Goal: Task Accomplishment & Management: Use online tool/utility

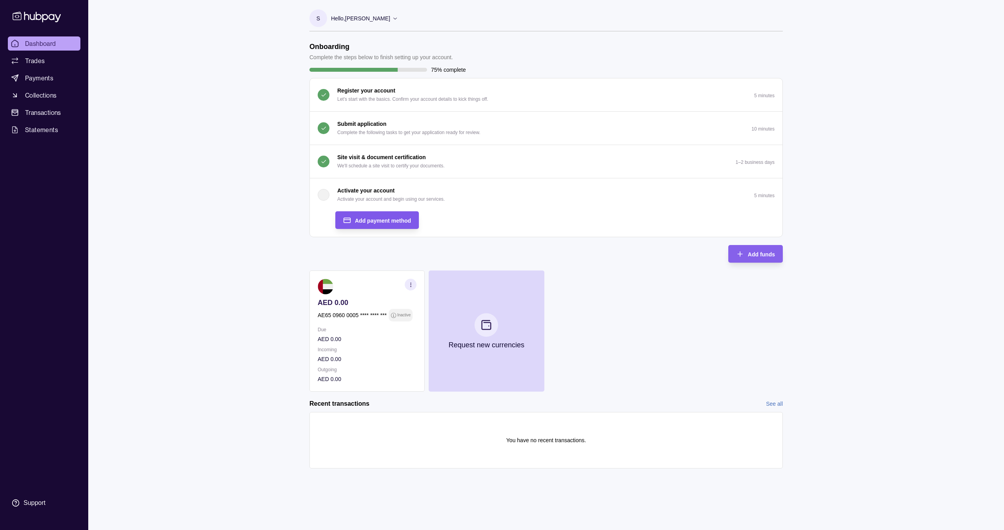
click at [387, 220] on span "Add payment method" at bounding box center [383, 221] width 56 height 6
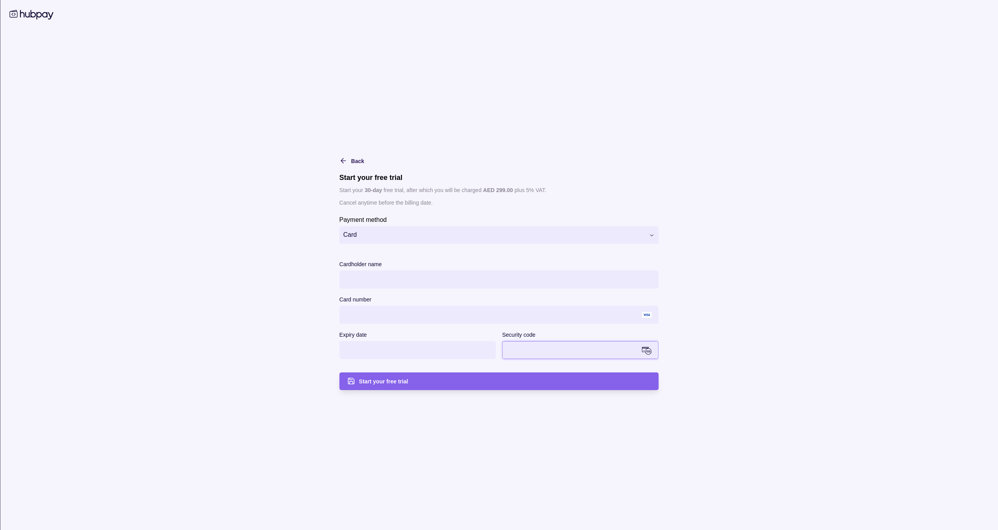
click at [407, 396] on div "**********" at bounding box center [499, 265] width 402 height 514
click at [407, 391] on div "**********" at bounding box center [499, 265] width 402 height 514
click at [408, 384] on div "Start your free trial" at bounding box center [505, 380] width 292 height 9
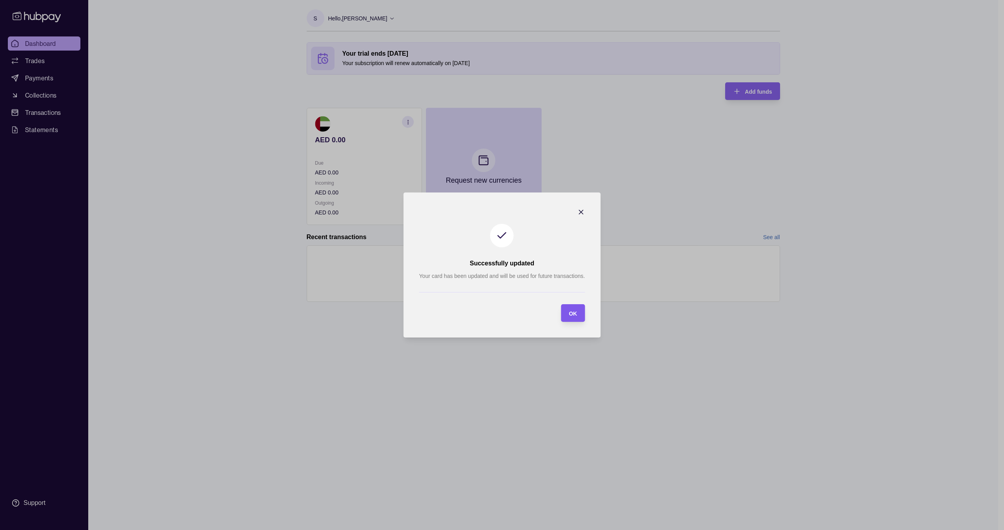
click at [569, 315] on span "OK" at bounding box center [573, 314] width 8 height 6
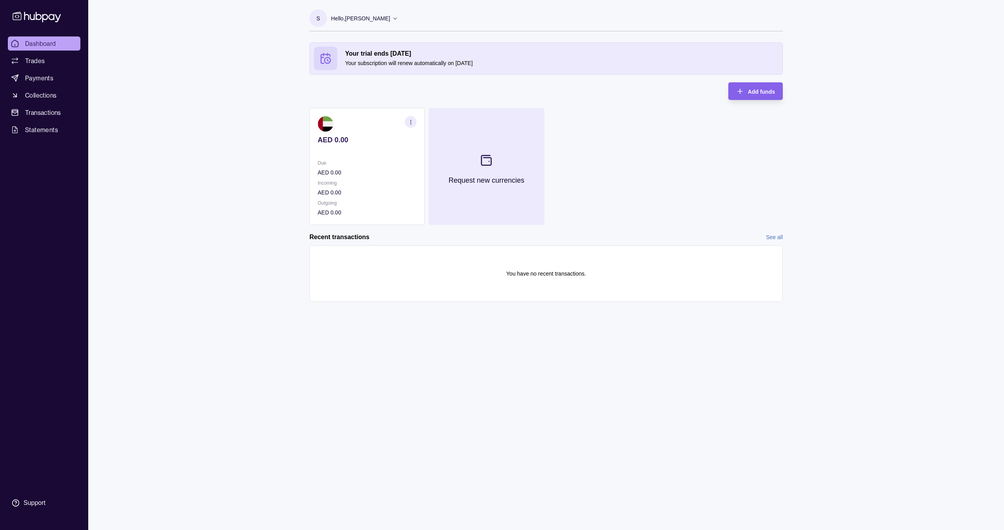
click at [477, 174] on button "Request new currencies" at bounding box center [486, 166] width 115 height 117
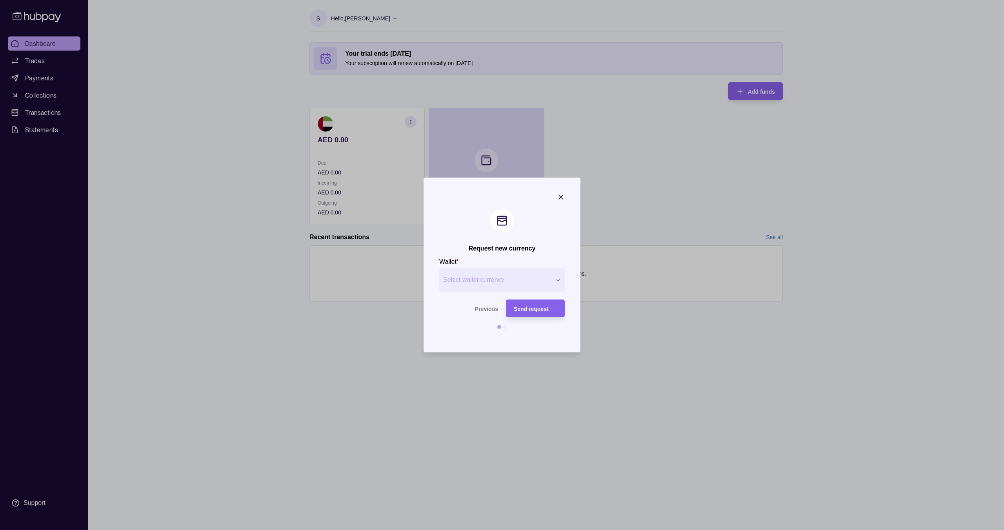
click at [498, 530] on div "Request new currency Wallet * Select wallet currency *** *** *** *** *** *** **…" at bounding box center [502, 530] width 1004 height 0
click at [559, 199] on icon "button" at bounding box center [561, 197] width 4 height 4
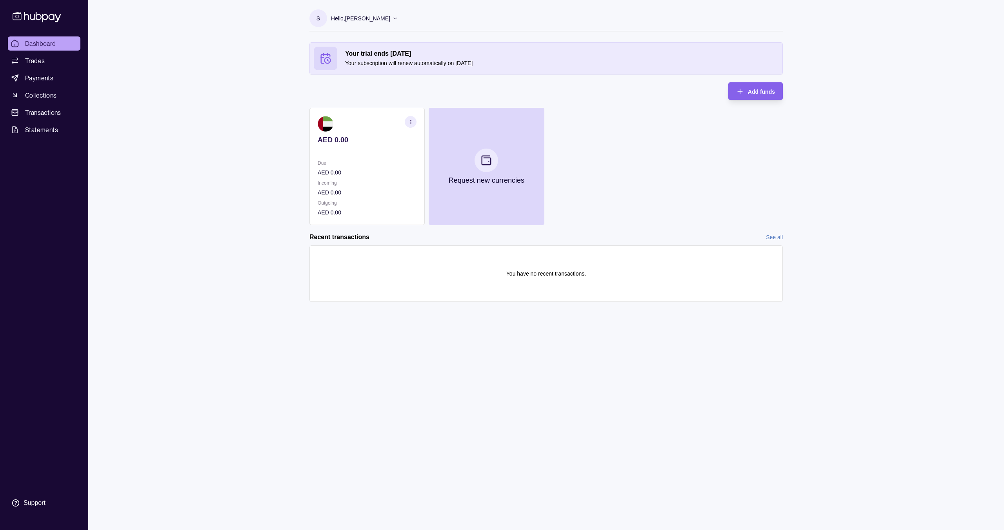
click at [353, 18] on p "Hello, Sven Thiele" at bounding box center [360, 18] width 59 height 9
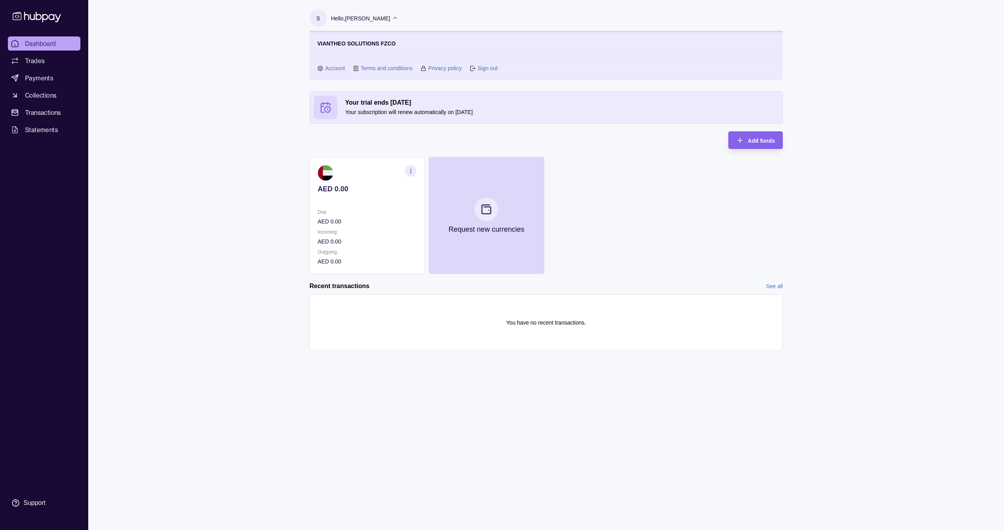
click at [33, 48] on link "Dashboard" at bounding box center [44, 43] width 73 height 14
click at [416, 169] on section "button" at bounding box center [411, 171] width 12 height 12
click at [372, 191] on link "View account details" at bounding box center [356, 190] width 50 height 9
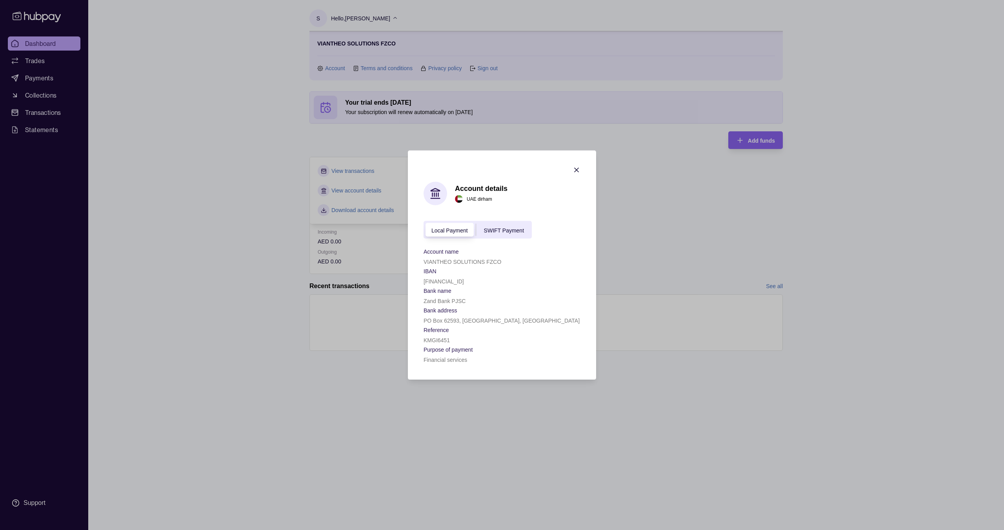
click at [579, 167] on icon "button" at bounding box center [576, 170] width 8 height 8
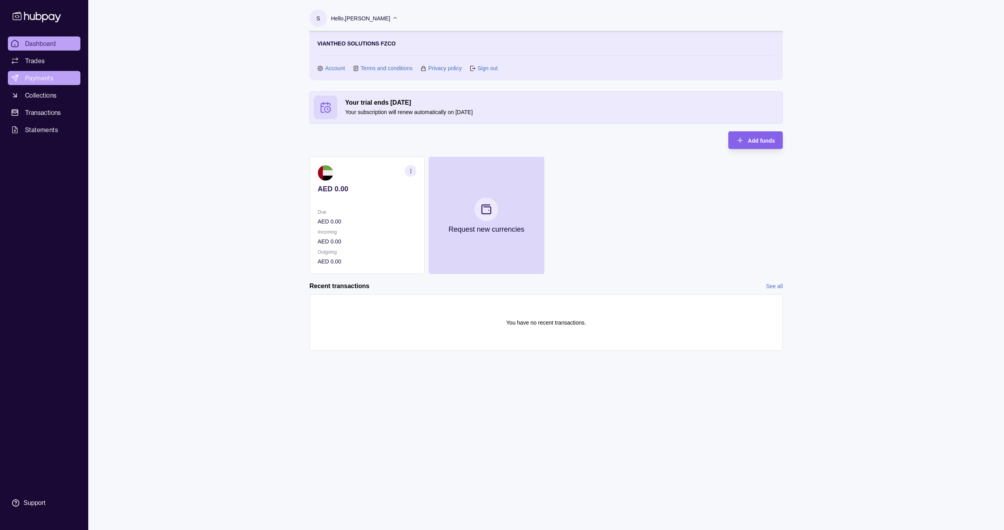
click at [46, 76] on span "Payments" at bounding box center [39, 77] width 28 height 9
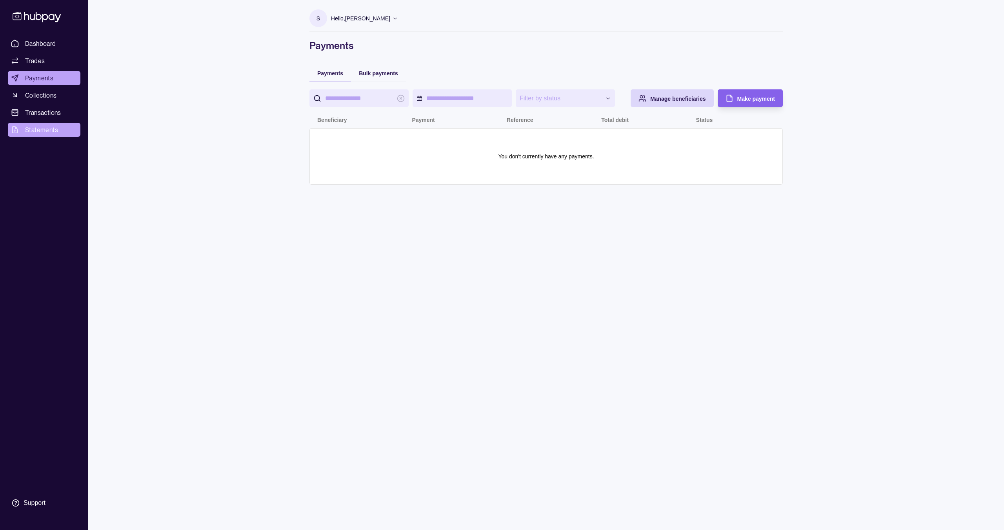
click at [49, 126] on span "Statements" at bounding box center [41, 129] width 33 height 9
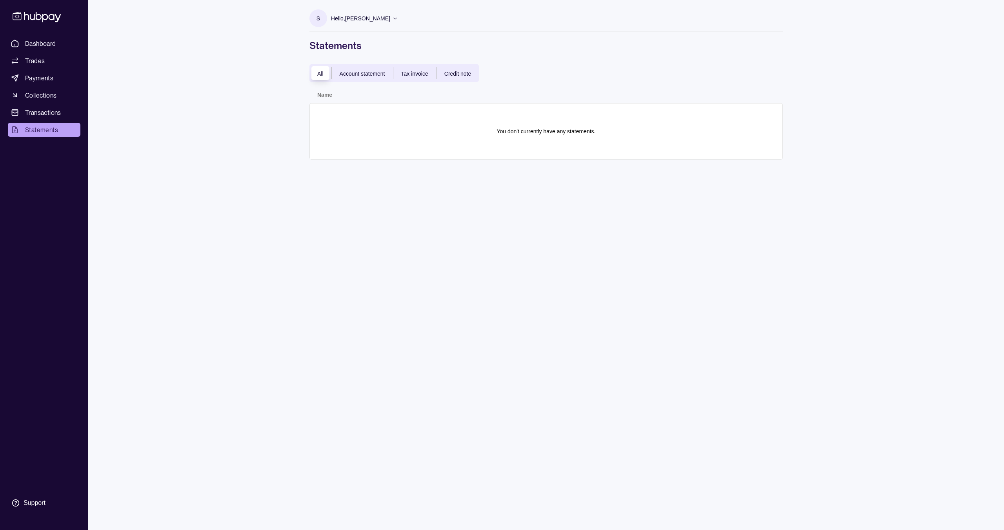
click at [44, 41] on span "Dashboard" at bounding box center [40, 43] width 31 height 9
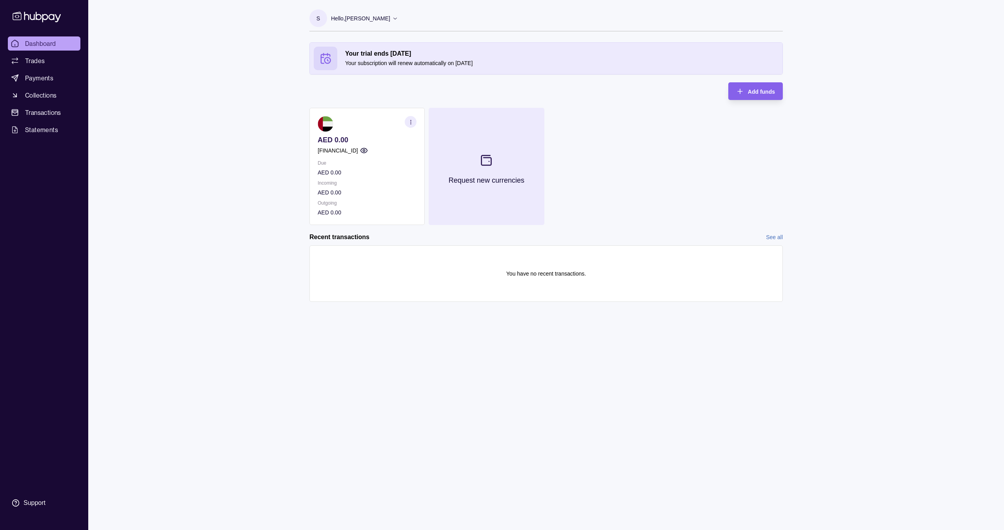
click at [484, 163] on icon at bounding box center [486, 160] width 13 height 13
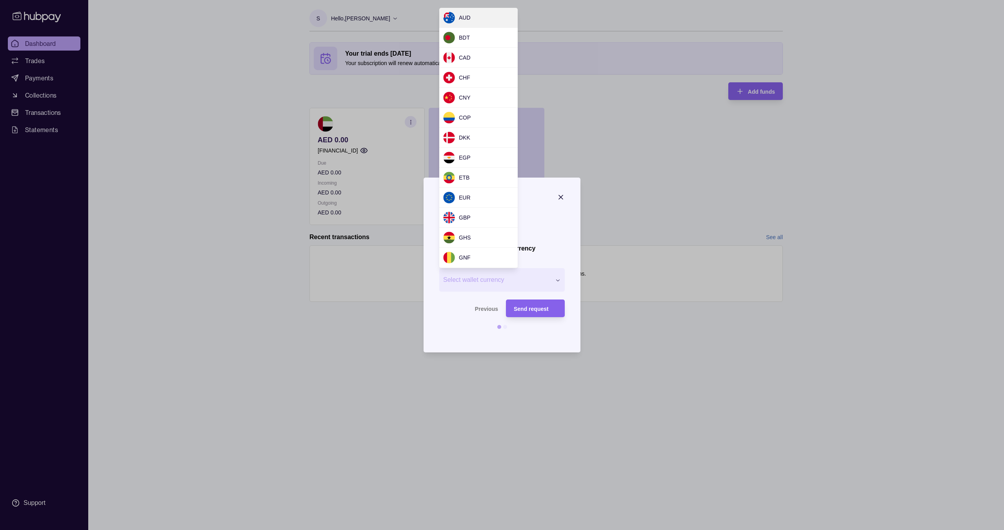
click at [474, 530] on div "Request new currency Wallet * Select wallet currency *** *** *** *** *** *** **…" at bounding box center [502, 530] width 1004 height 0
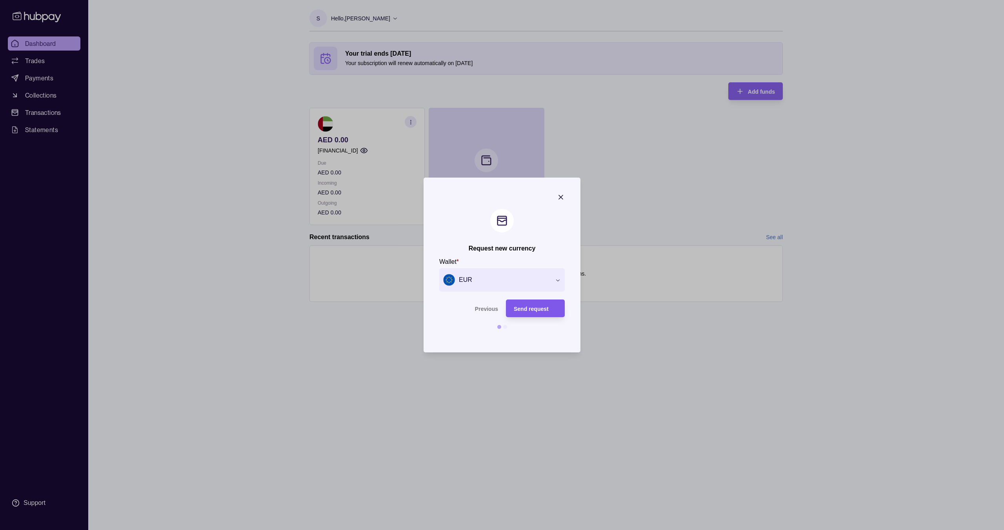
click at [536, 311] on span "Send request" at bounding box center [531, 309] width 35 height 6
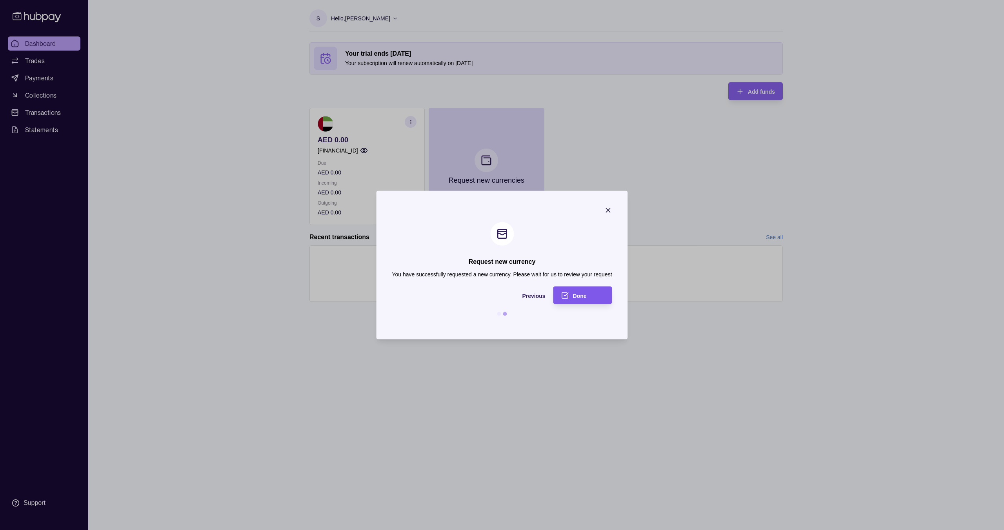
click at [565, 297] on icon "submit" at bounding box center [565, 295] width 8 height 8
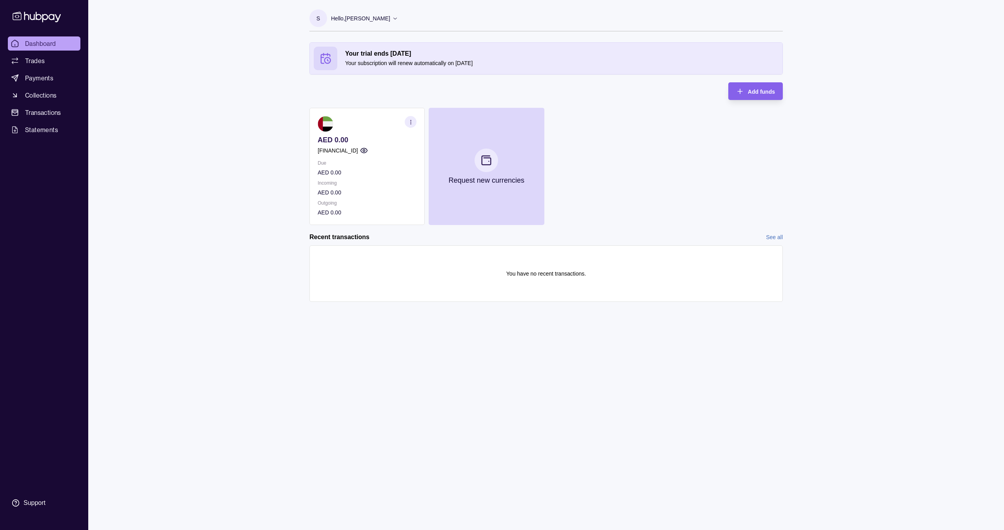
click at [40, 24] on icon at bounding box center [37, 16] width 52 height 15
click at [339, 15] on p "Hello, Sven Thiele" at bounding box center [360, 18] width 59 height 9
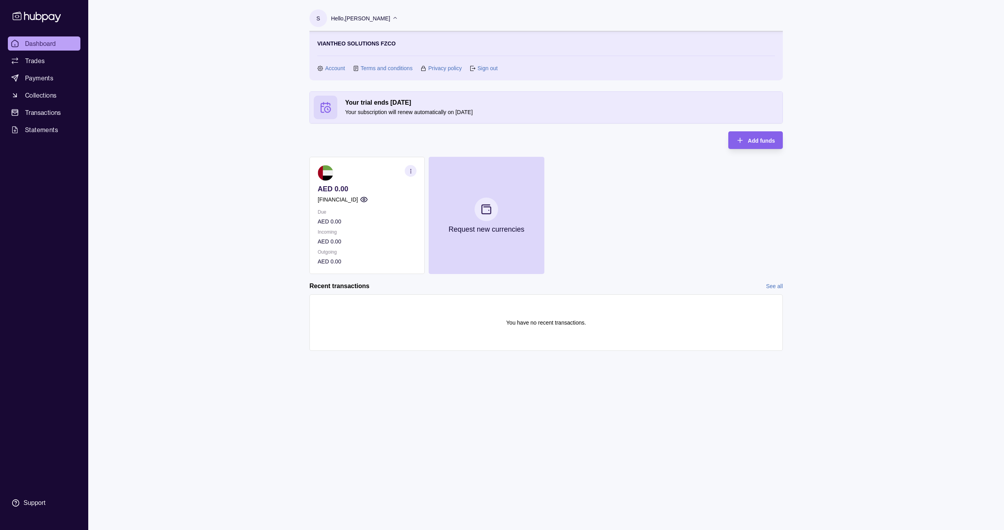
click at [378, 67] on link "Terms and conditions" at bounding box center [387, 68] width 52 height 9
click at [31, 44] on span "Dashboard" at bounding box center [40, 43] width 31 height 9
click at [743, 138] on icon "button" at bounding box center [740, 140] width 8 height 8
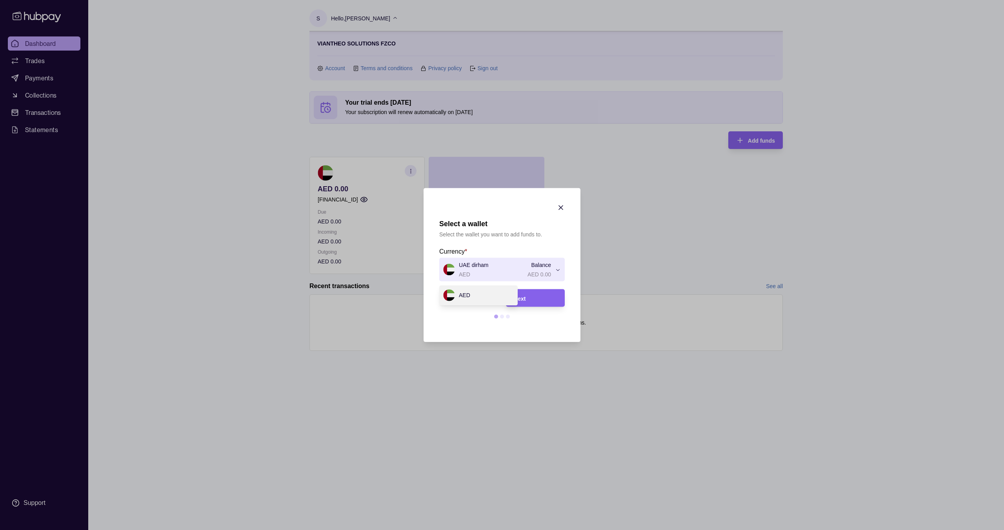
click at [543, 530] on div "Select a wallet Select the wallet you want to add funds to. Currency * UAE dirh…" at bounding box center [502, 530] width 1004 height 0
click at [569, 530] on div "Select a wallet Select the wallet you want to add funds to. Currency * UAE dirh…" at bounding box center [502, 530] width 1004 height 0
drag, startPoint x: 567, startPoint y: 199, endPoint x: 562, endPoint y: 205, distance: 8.1
click at [567, 200] on section "Select a wallet Select the wallet you want to add funds to. Currency * UAE dirh…" at bounding box center [501, 265] width 157 height 154
click at [562, 207] on icon "button" at bounding box center [561, 208] width 8 height 8
